Goal: Check status: Check status

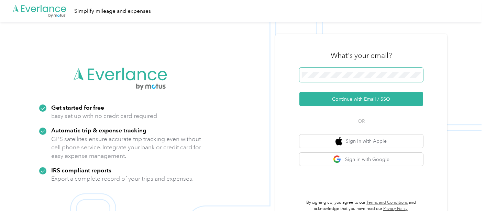
click at [325, 78] on span at bounding box center [362, 74] width 124 height 14
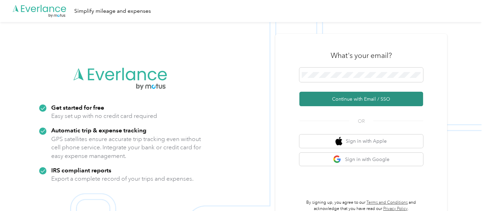
click at [346, 102] on button "Continue with Email / SSO" at bounding box center [362, 98] width 124 height 14
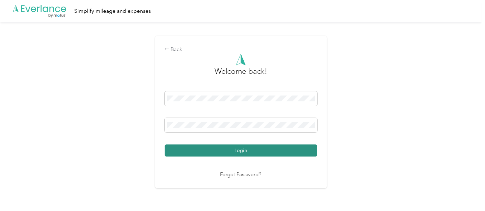
click at [204, 152] on button "Login" at bounding box center [241, 150] width 153 height 12
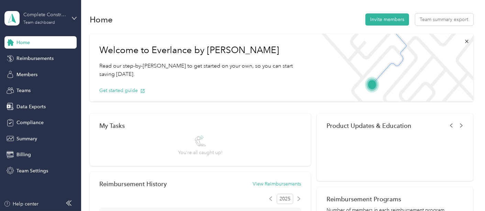
click at [54, 23] on div "Team dashboard" at bounding box center [39, 23] width 32 height 4
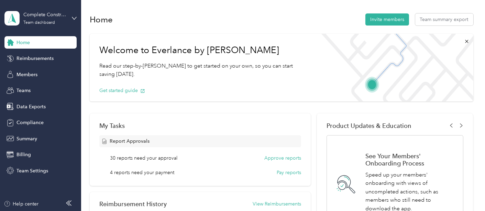
click at [35, 67] on div "Personal dashboard" at bounding box center [76, 72] width 135 height 12
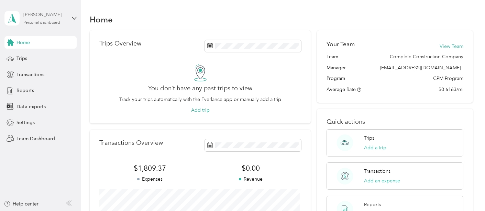
click at [43, 25] on div "Personal dashboard" at bounding box center [41, 23] width 37 height 4
drag, startPoint x: 40, startPoint y: 52, endPoint x: 39, endPoint y: 57, distance: 5.3
click at [40, 52] on div "Team dashboard" at bounding box center [76, 56] width 135 height 12
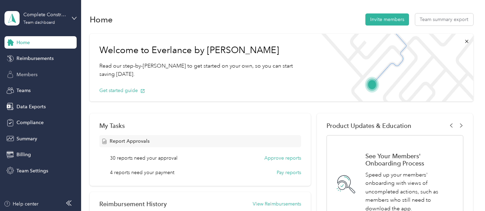
click at [30, 76] on span "Members" at bounding box center [27, 74] width 21 height 7
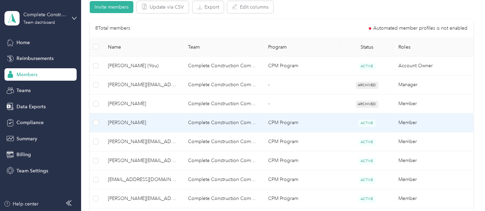
scroll to position [153, 0]
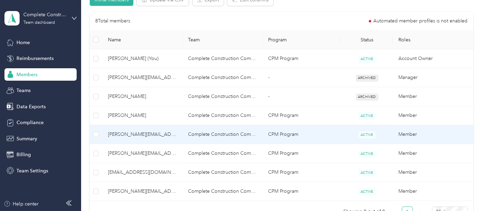
click at [218, 133] on td "Complete Construction Company" at bounding box center [223, 134] width 80 height 19
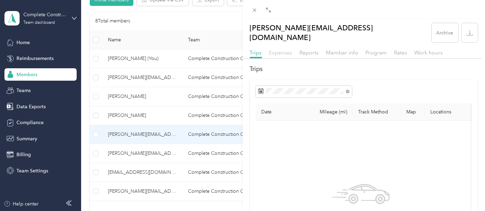
click at [285, 49] on span "Expenses" at bounding box center [280, 52] width 23 height 7
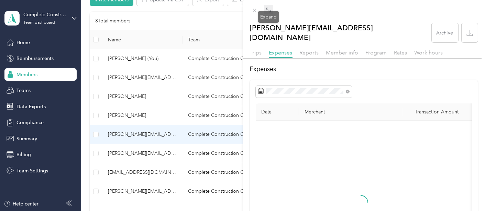
click at [269, 11] on icon at bounding box center [269, 10] width 6 height 6
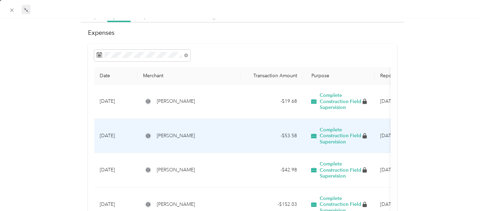
scroll to position [38, 0]
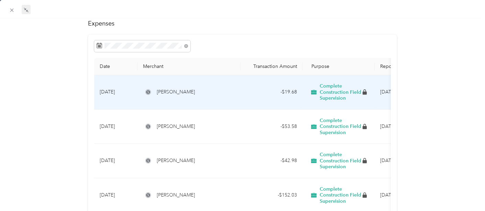
click at [264, 94] on div "- $19.68" at bounding box center [271, 92] width 51 height 8
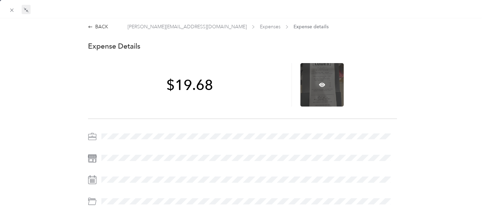
click at [317, 80] on div at bounding box center [322, 84] width 43 height 43
click at [319, 84] on icon at bounding box center [322, 84] width 6 height 4
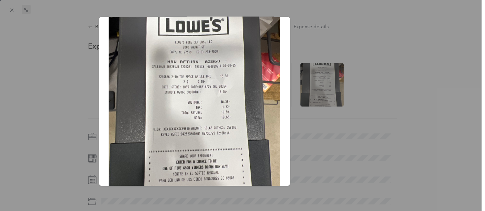
scroll to position [150, 0]
